Goal: Find specific page/section: Find specific page/section

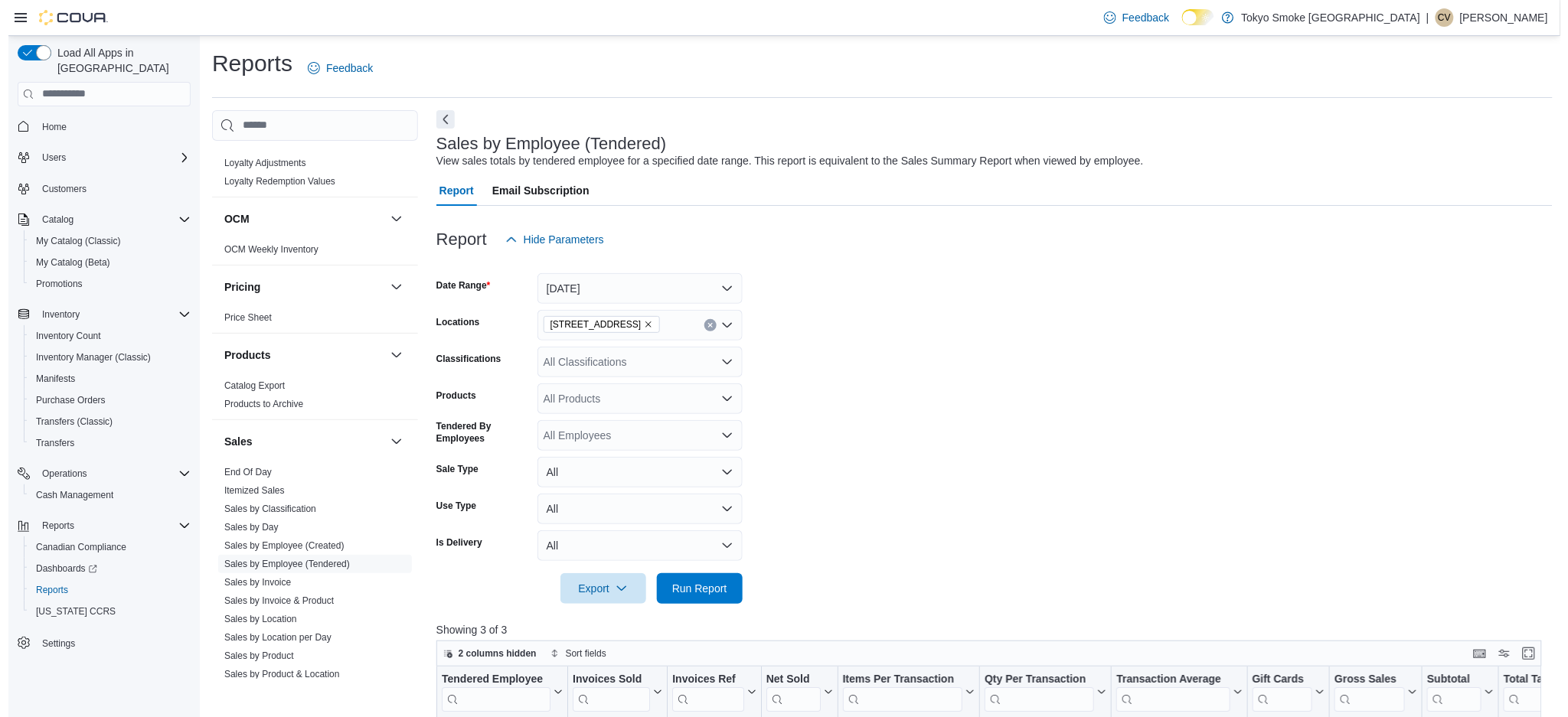
scroll to position [864, 0]
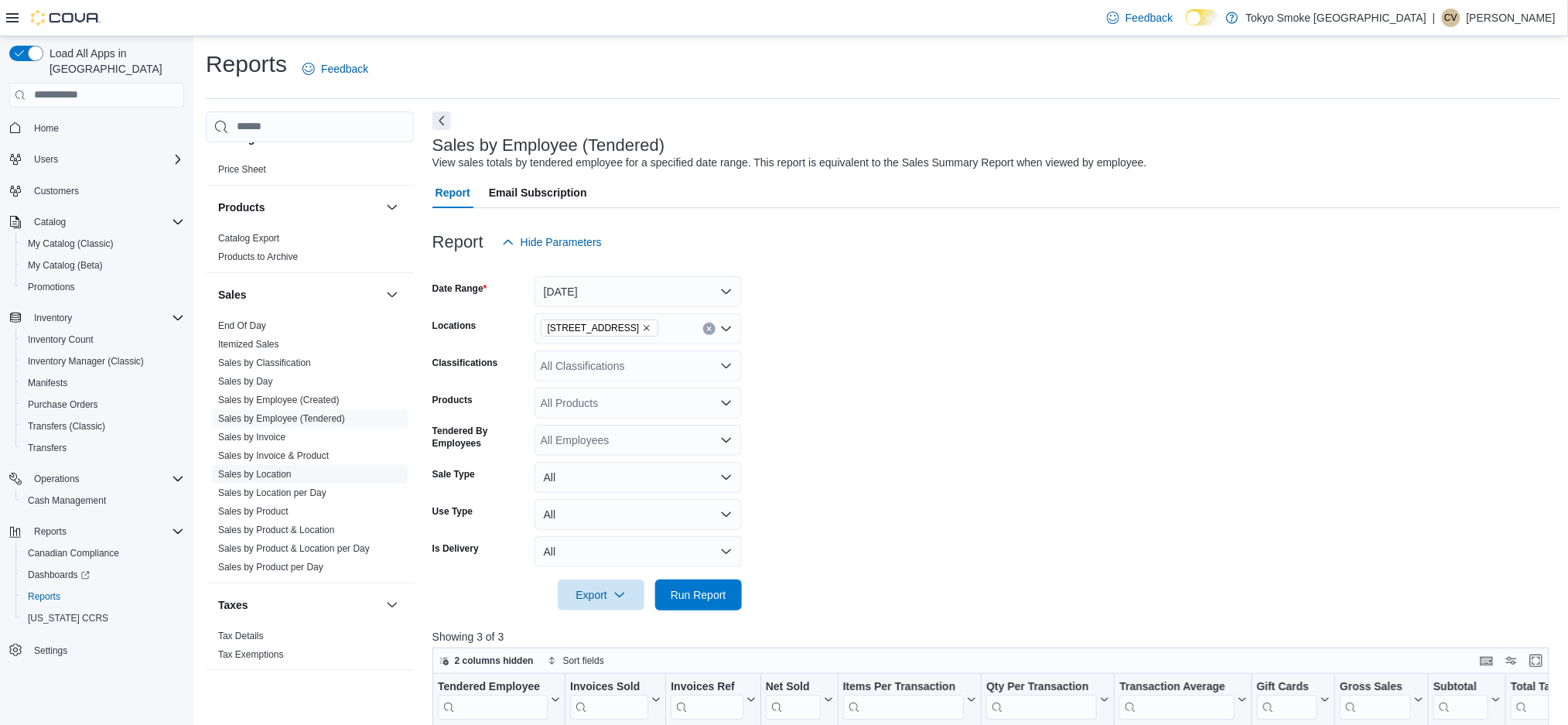
click at [282, 469] on link "Sales by Location" at bounding box center [255, 474] width 74 height 11
